Goal: Find specific page/section: Find specific page/section

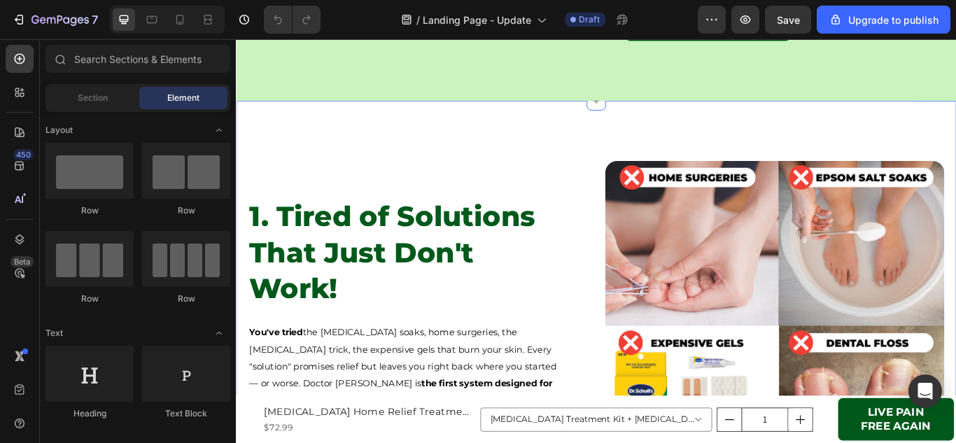
scroll to position [560, 0]
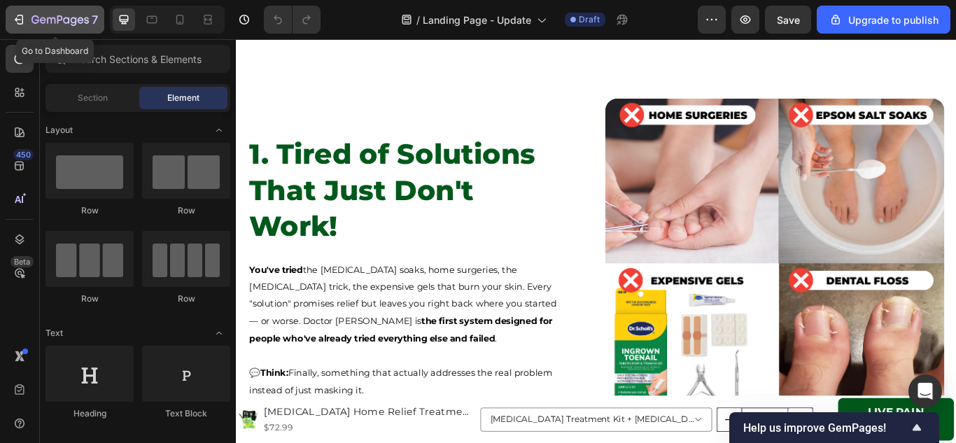
click at [18, 23] on icon "button" at bounding box center [21, 20] width 6 height 10
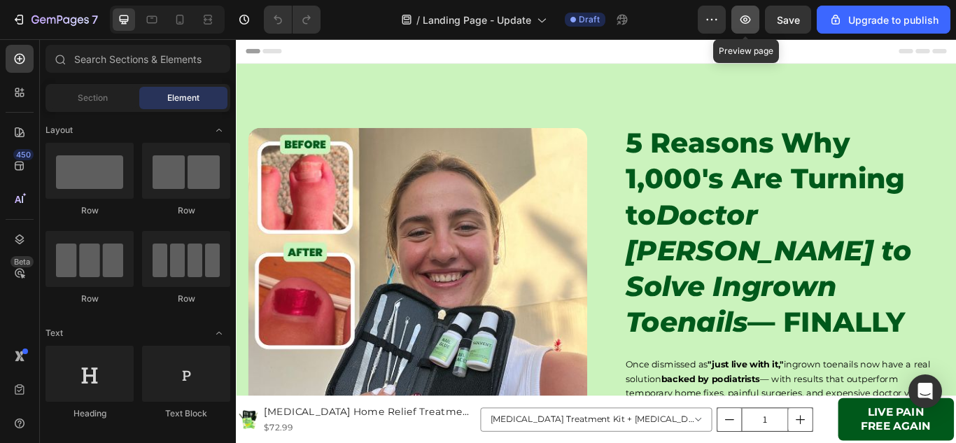
click at [746, 22] on icon "button" at bounding box center [746, 20] width 14 height 14
click at [22, 171] on icon at bounding box center [20, 166] width 14 height 14
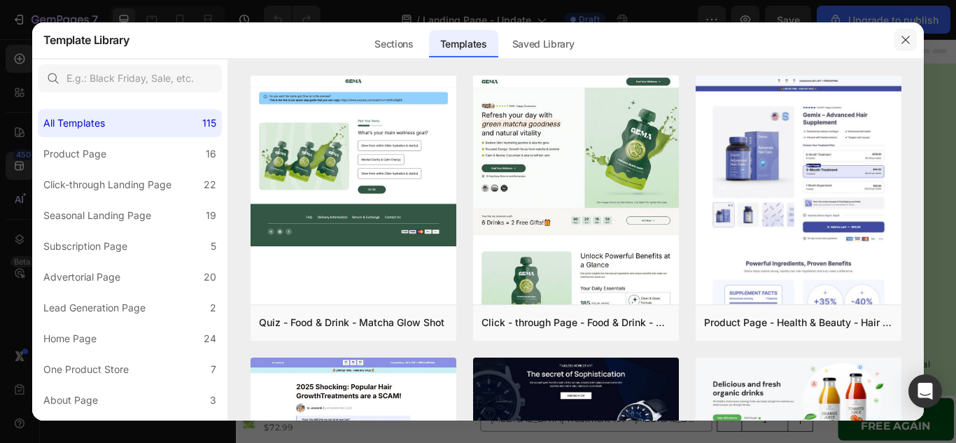
drag, startPoint x: 906, startPoint y: 40, endPoint x: 617, endPoint y: 24, distance: 289.5
click at [906, 40] on icon "button" at bounding box center [906, 40] width 8 height 8
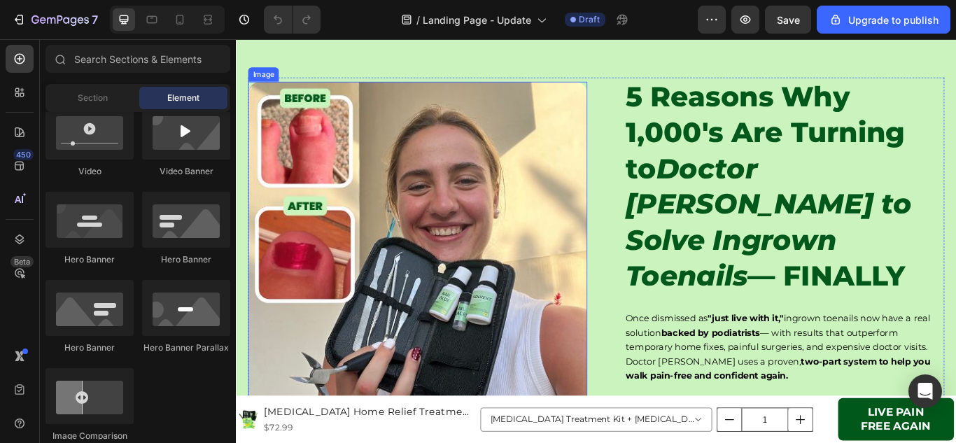
scroll to position [70, 0]
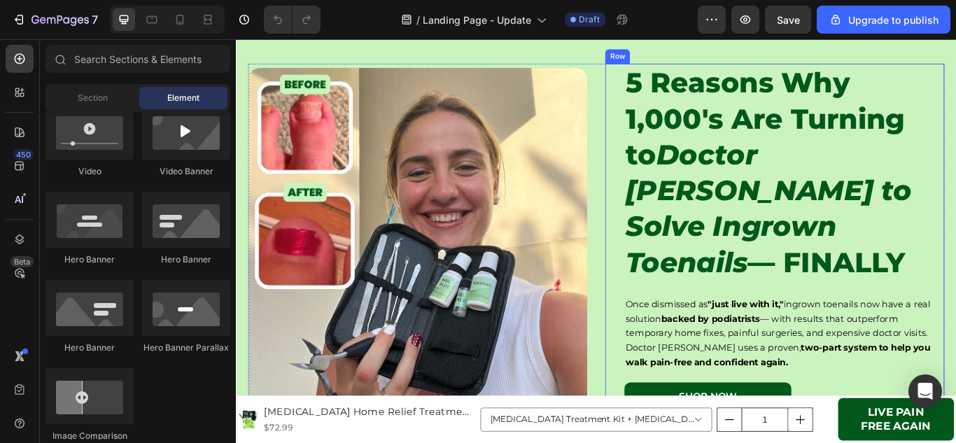
click at [680, 297] on div "5 Reasons Why 1,000's Are Turning to Doctor Ingrown to Solve Ingrown Toenails —…" at bounding box center [864, 271] width 396 height 406
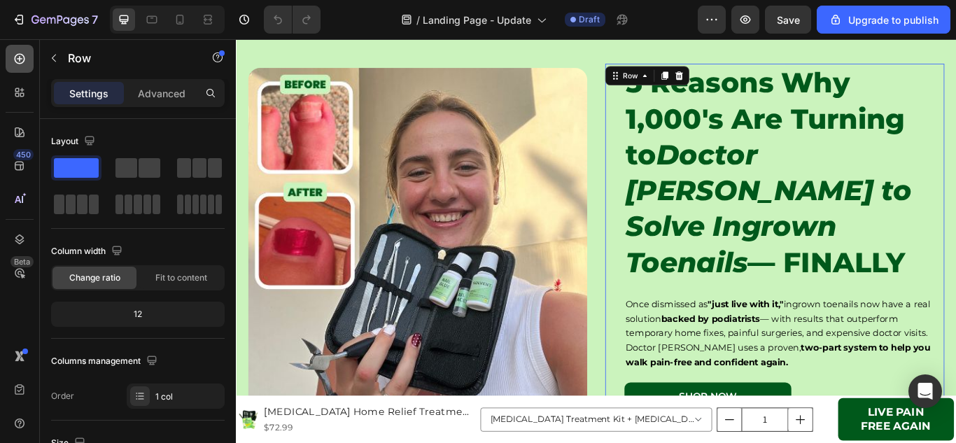
click at [15, 60] on icon at bounding box center [20, 59] width 11 height 11
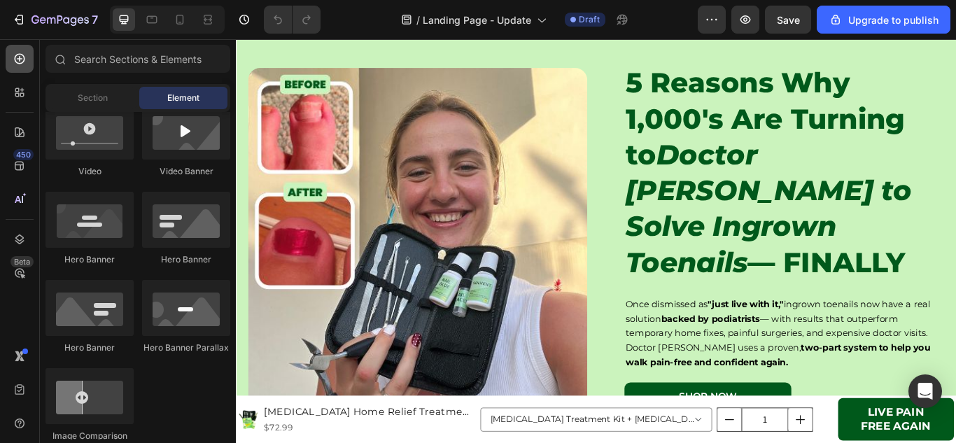
click at [15, 60] on icon at bounding box center [20, 59] width 11 height 11
click at [90, 100] on span "Section" at bounding box center [93, 98] width 30 height 13
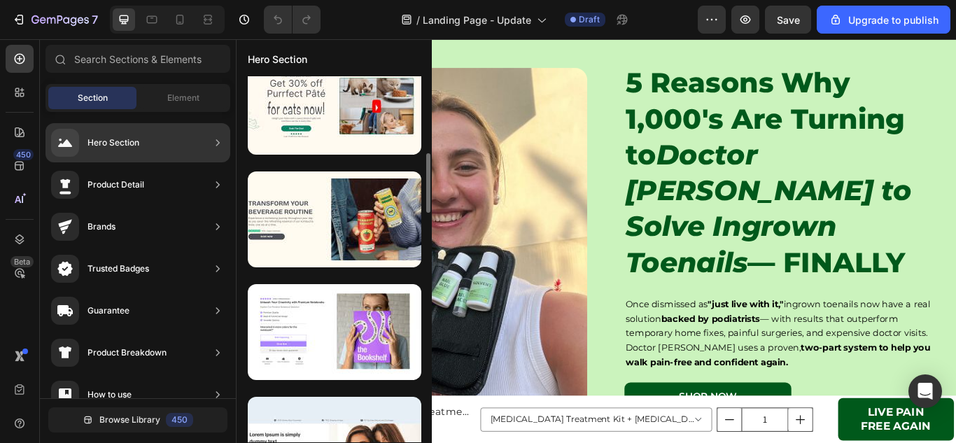
scroll to position [123, 0]
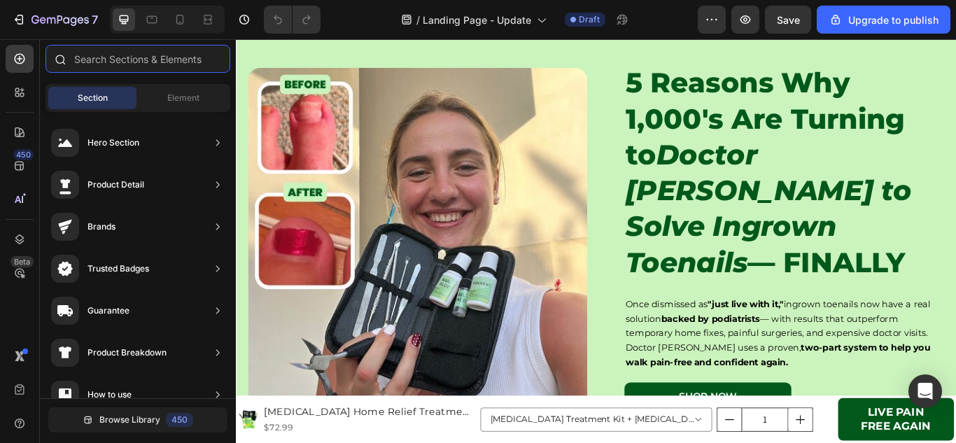
click at [148, 59] on input "text" at bounding box center [138, 59] width 185 height 28
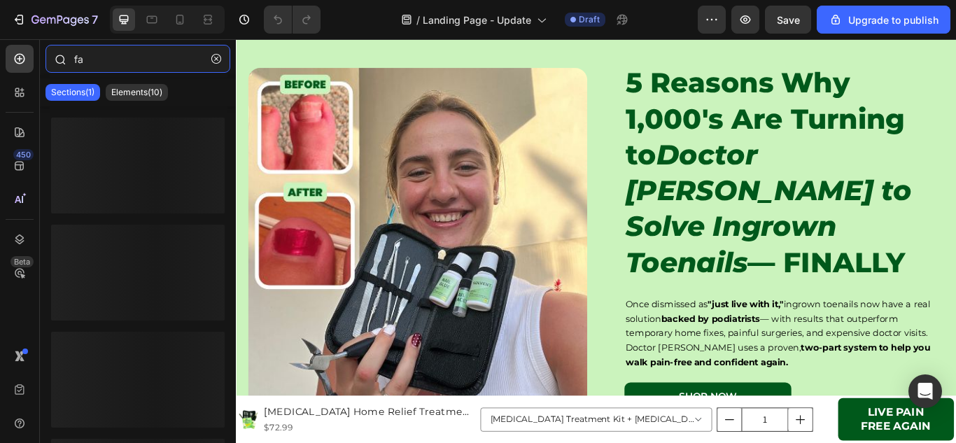
type input "f"
type input "b"
type input "hero"
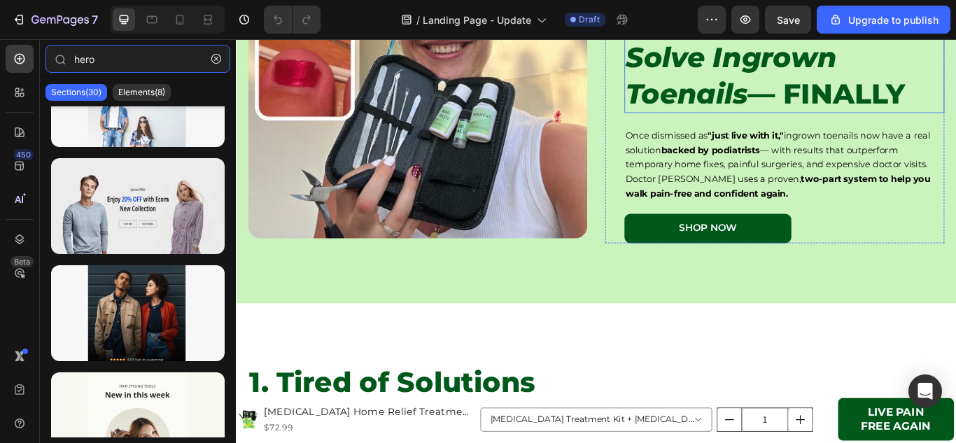
scroll to position [280, 0]
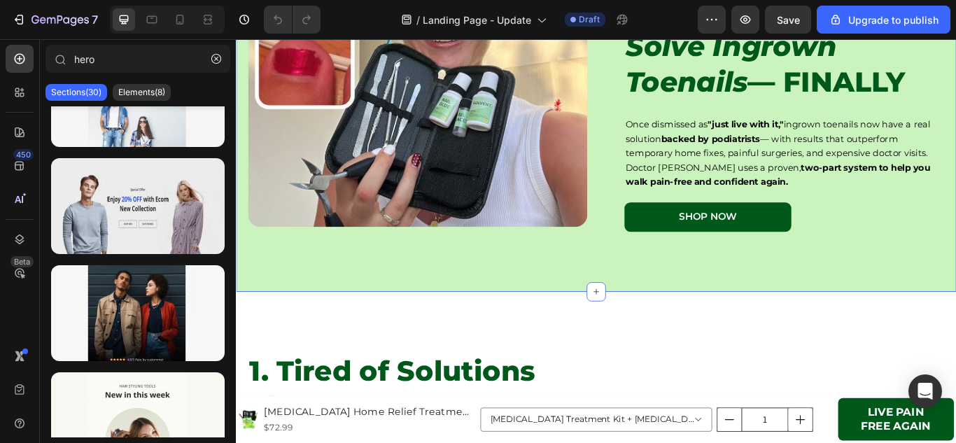
click at [762, 287] on div "5 Reasons Why 1,000's Are Turning to Doctor Ingrown to Solve Ingrown Toenails —…" at bounding box center [656, 61] width 840 height 546
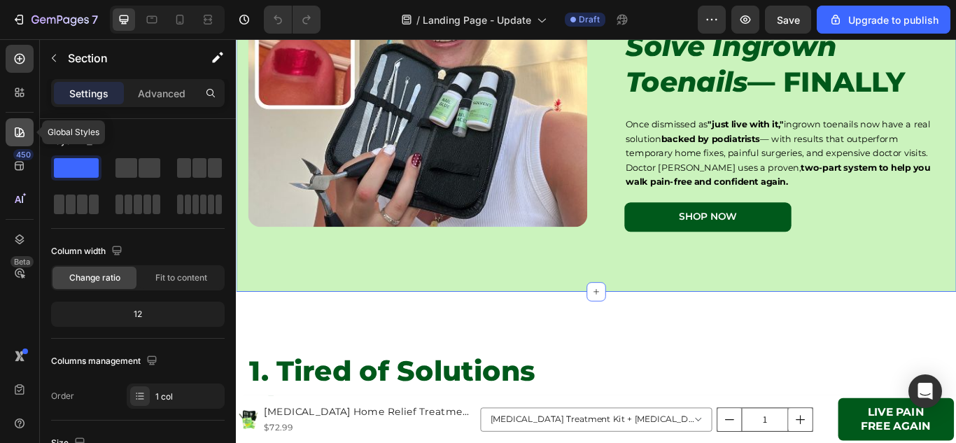
click at [18, 141] on div at bounding box center [20, 132] width 28 height 28
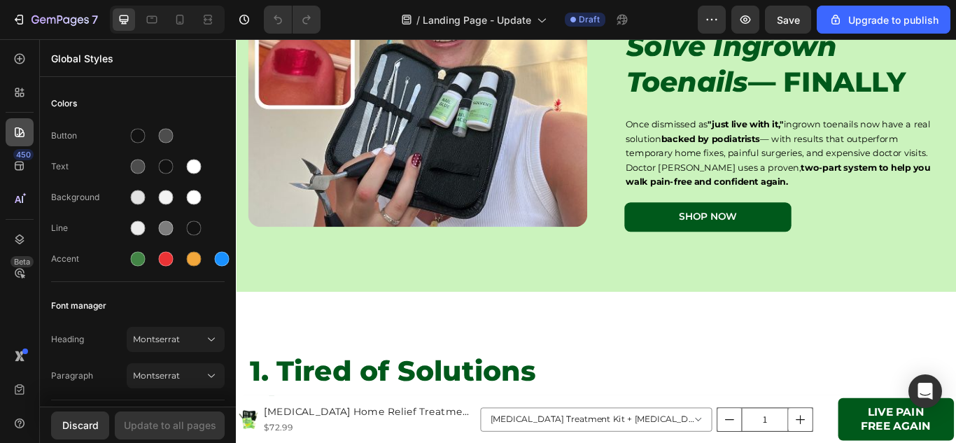
click at [18, 141] on div at bounding box center [20, 132] width 28 height 28
click at [23, 230] on div at bounding box center [20, 239] width 28 height 28
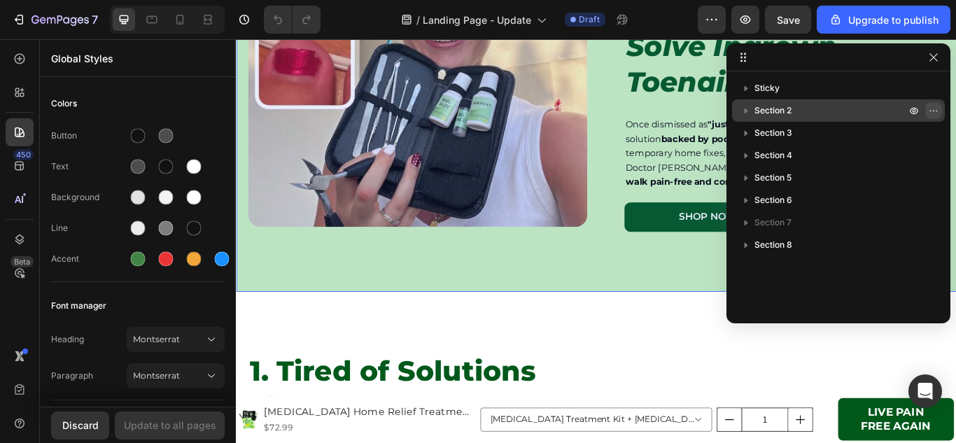
click at [935, 112] on icon "button" at bounding box center [933, 110] width 11 height 11
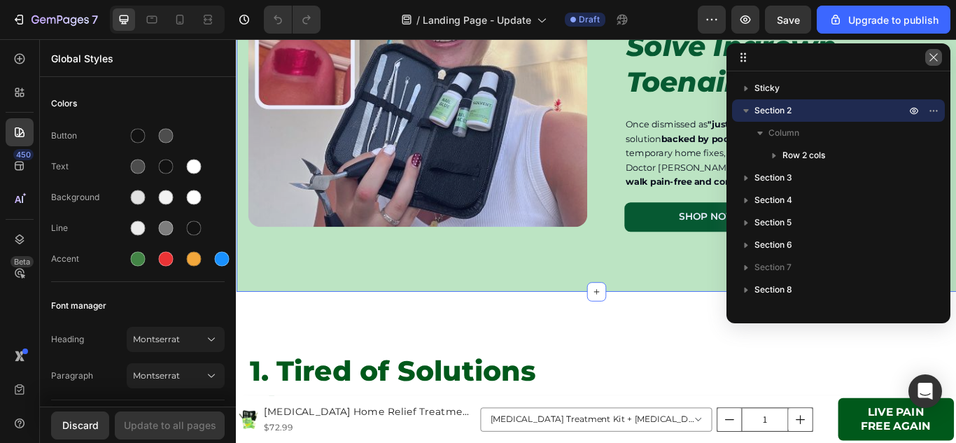
click at [933, 57] on icon "button" at bounding box center [933, 57] width 11 height 11
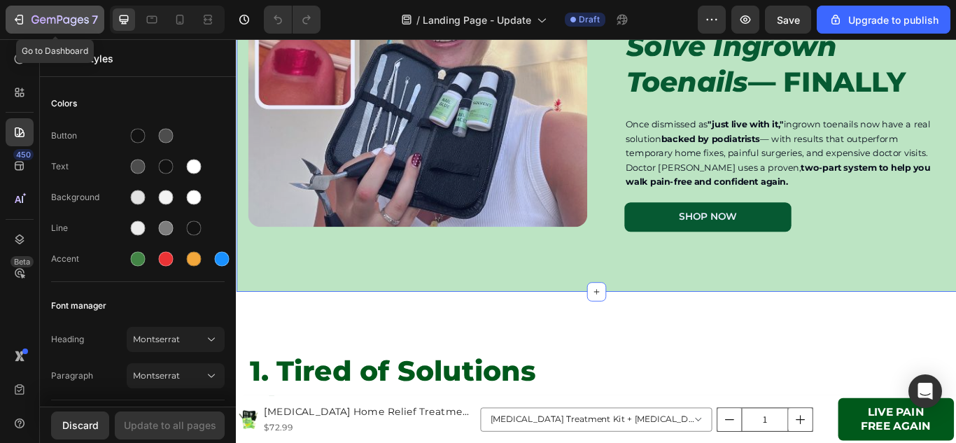
click at [22, 17] on icon "button" at bounding box center [19, 20] width 14 height 14
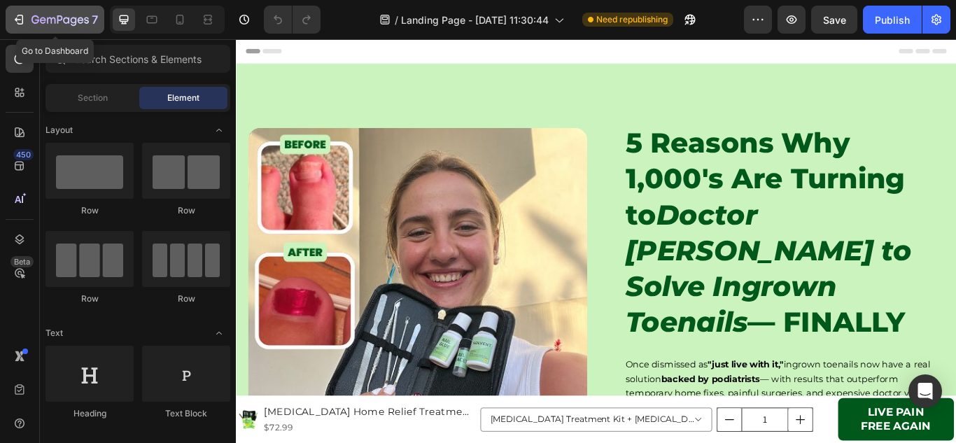
click at [11, 17] on button "7" at bounding box center [55, 20] width 99 height 28
